Goal: Book appointment/travel/reservation

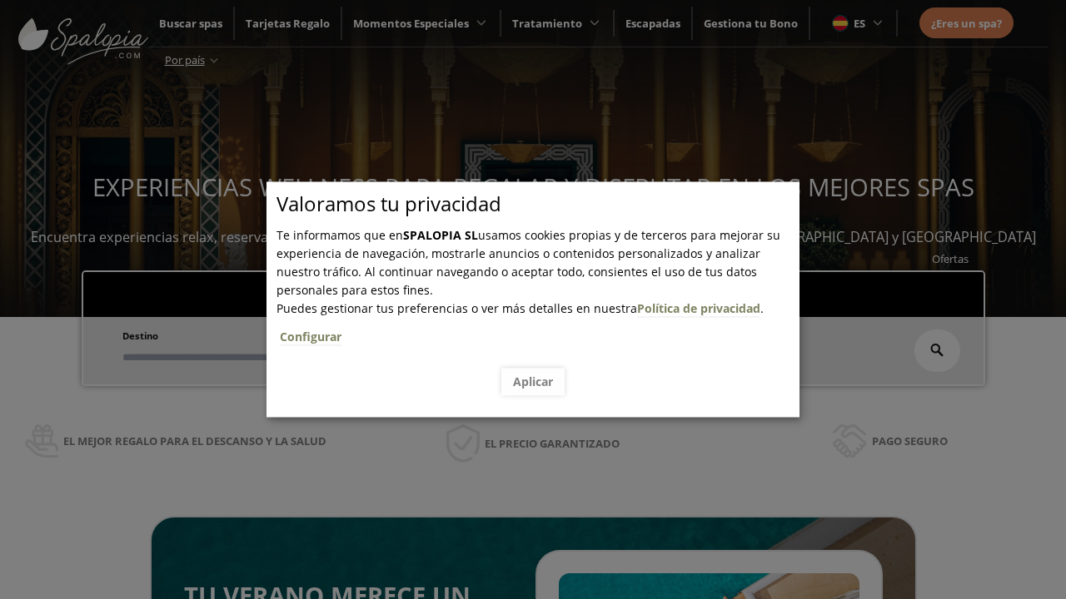
scroll to position [283, 0]
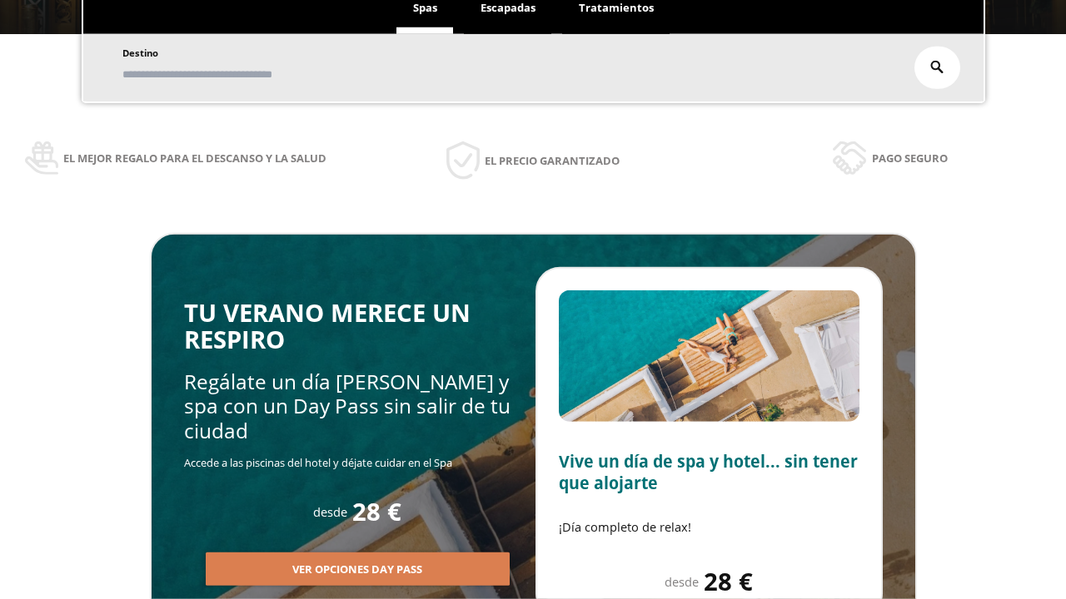
click at [508, 15] on span "Escapadas" at bounding box center [507, 7] width 55 height 15
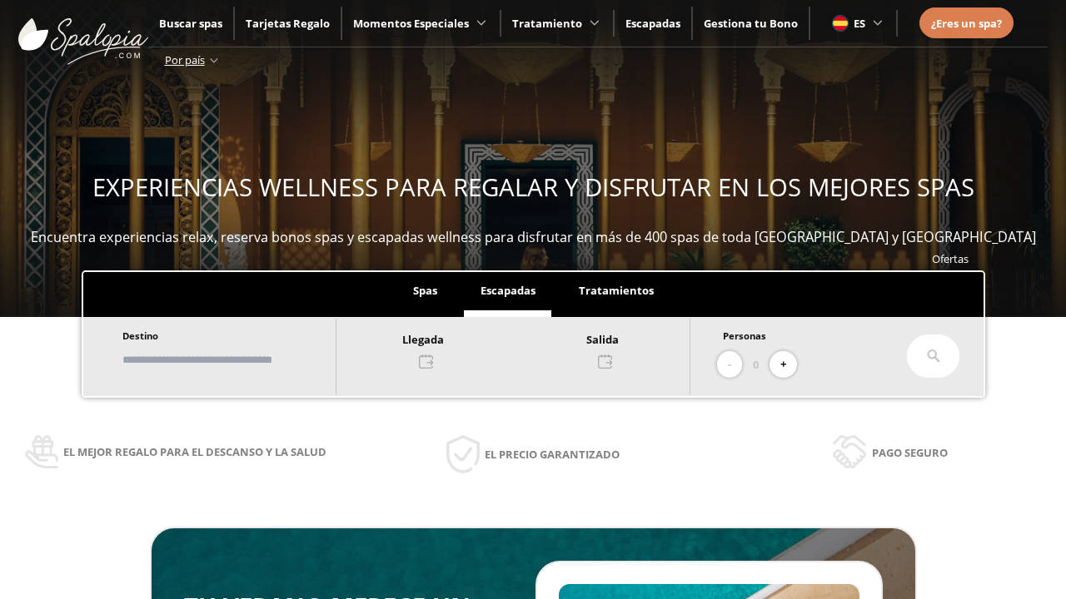
click at [235, 360] on input "text" at bounding box center [220, 359] width 207 height 29
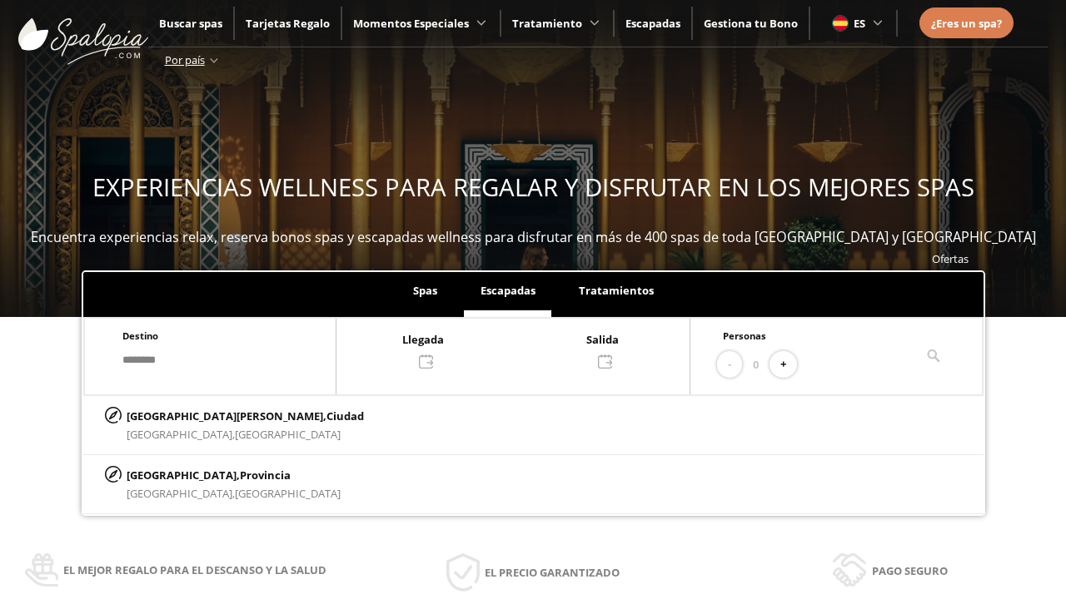
click at [529, 349] on div at bounding box center [512, 350] width 353 height 40
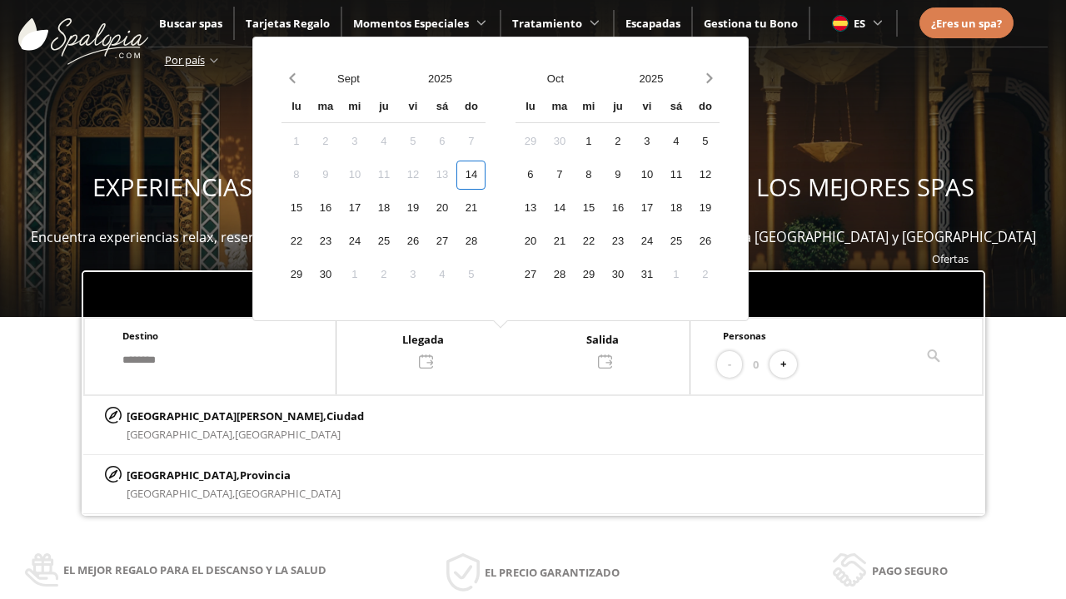
click at [340, 208] on div "16" at bounding box center [324, 208] width 29 height 29
click at [369, 208] on div "17" at bounding box center [354, 208] width 29 height 29
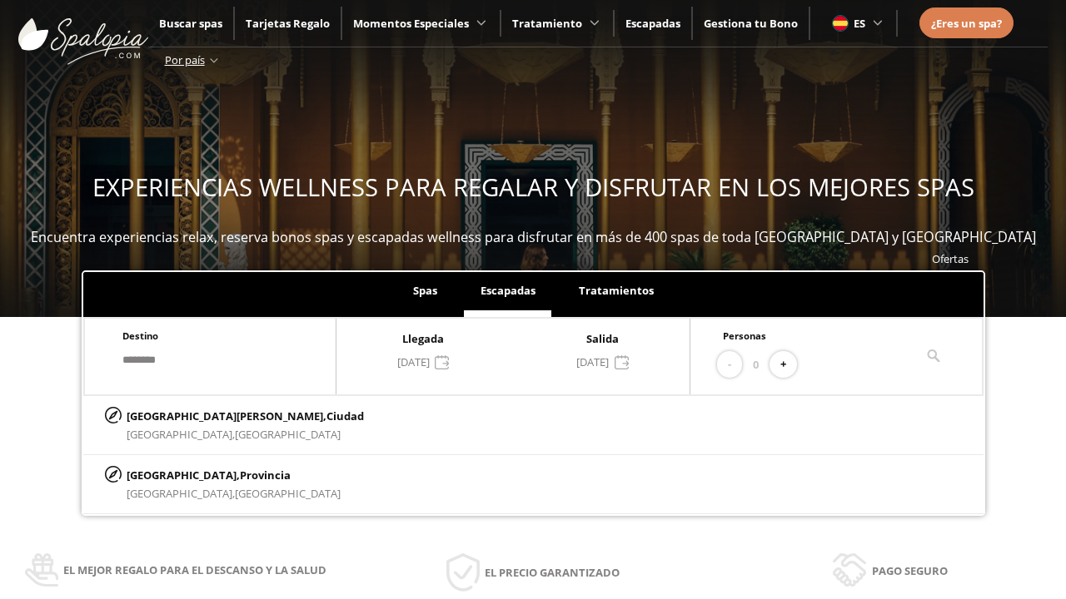
click at [788, 365] on button "+" at bounding box center [782, 364] width 27 height 27
click at [209, 415] on p "[GEOGRAPHIC_DATA][PERSON_NAME], [GEOGRAPHIC_DATA]" at bounding box center [245, 416] width 237 height 18
type input "**********"
